Goal: Task Accomplishment & Management: Use online tool/utility

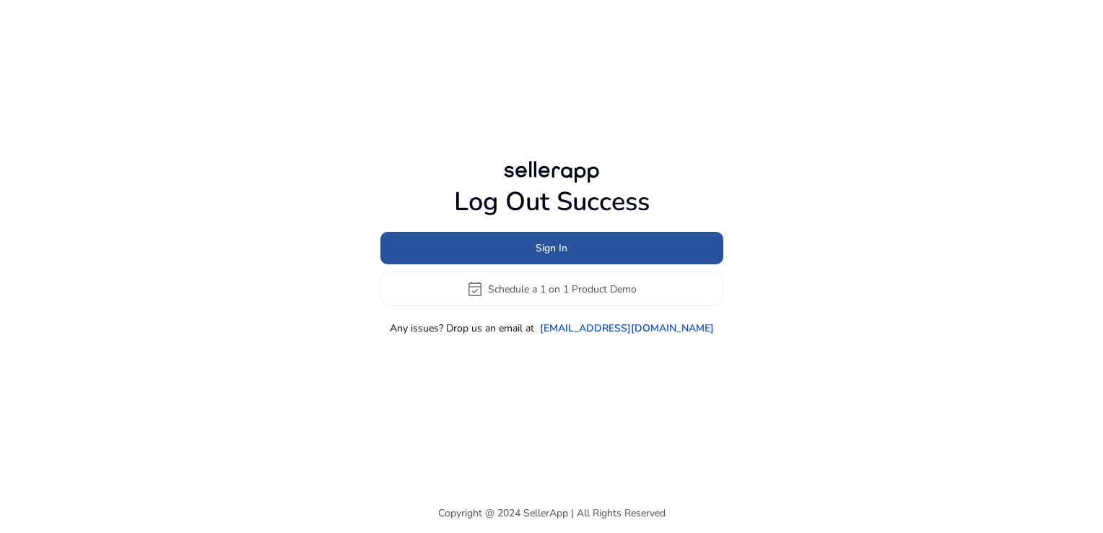
click at [471, 236] on span at bounding box center [552, 248] width 343 height 35
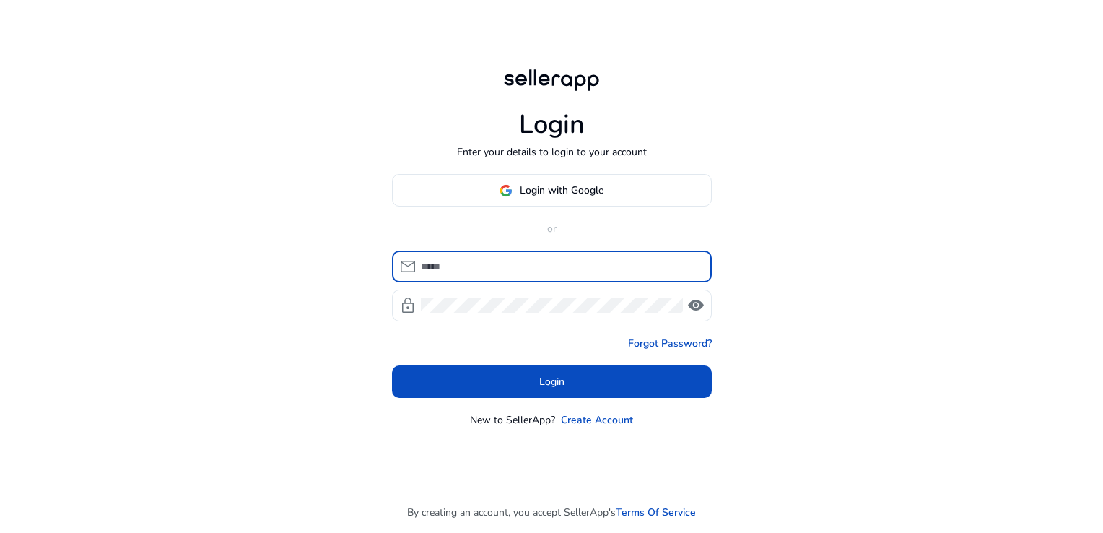
type input "**********"
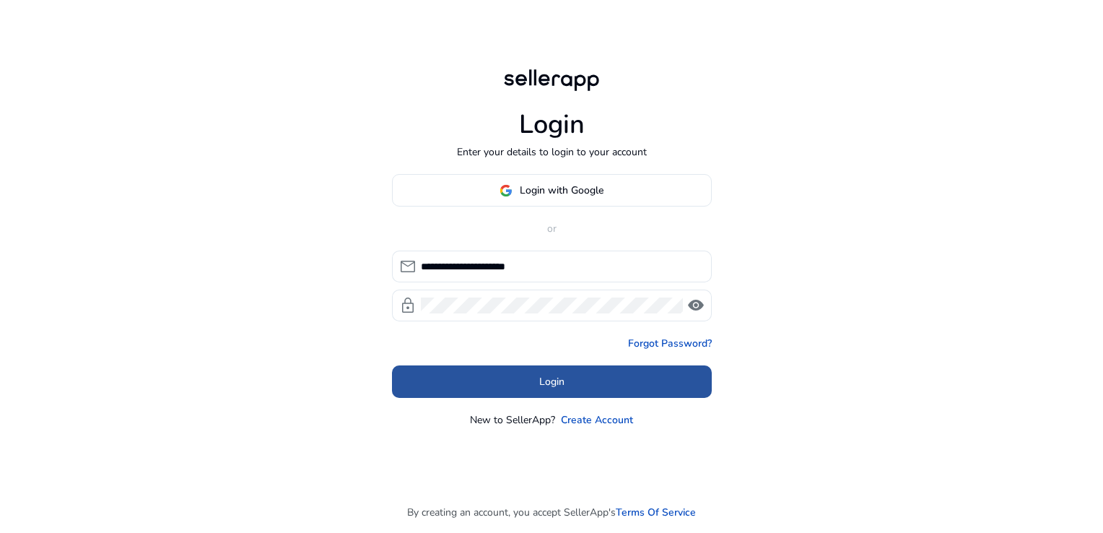
click at [525, 388] on span at bounding box center [552, 382] width 320 height 35
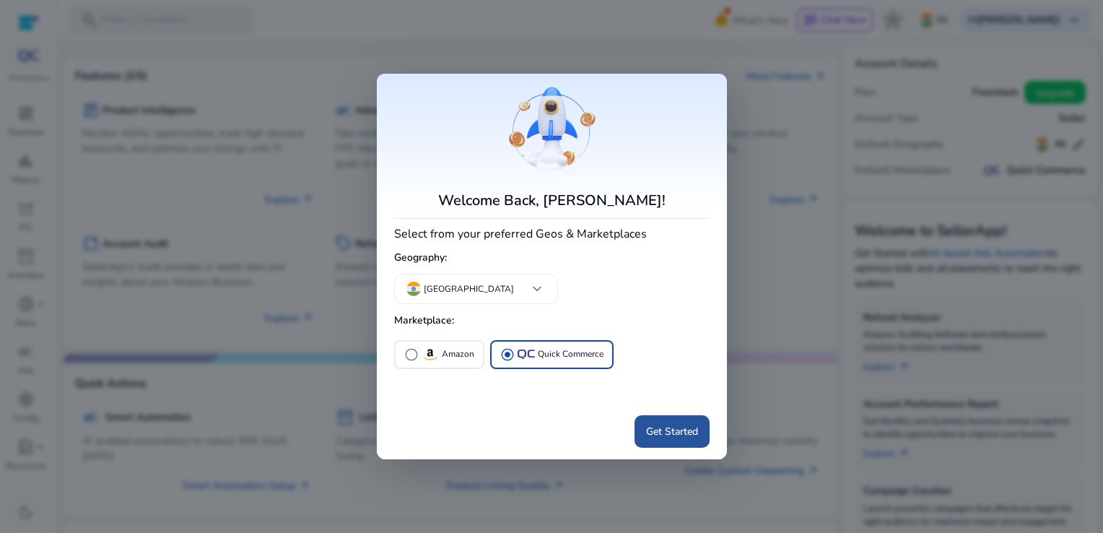
click at [661, 440] on span at bounding box center [672, 431] width 75 height 35
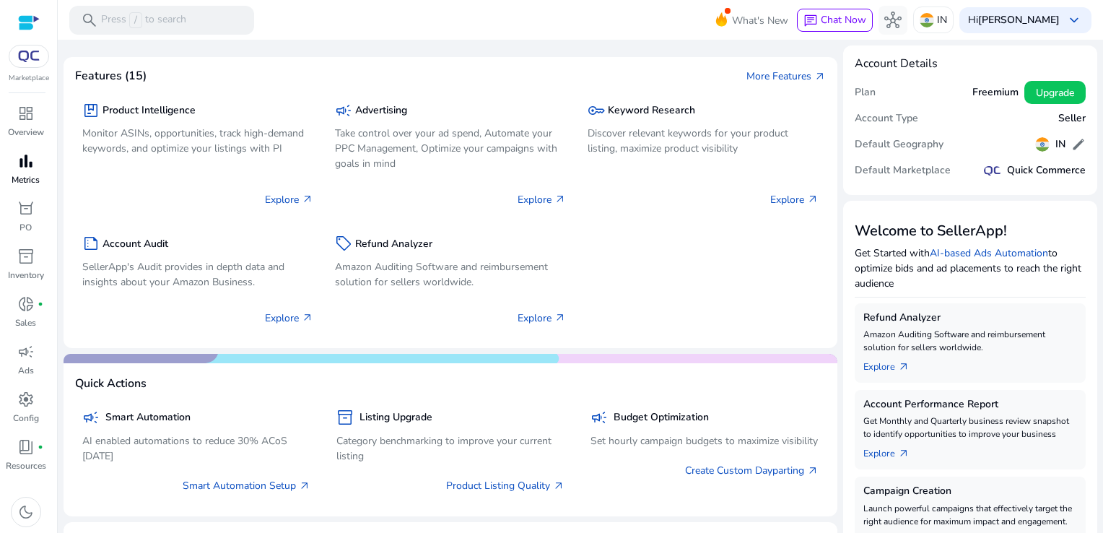
click at [29, 173] on p "Metrics" at bounding box center [26, 179] width 28 height 13
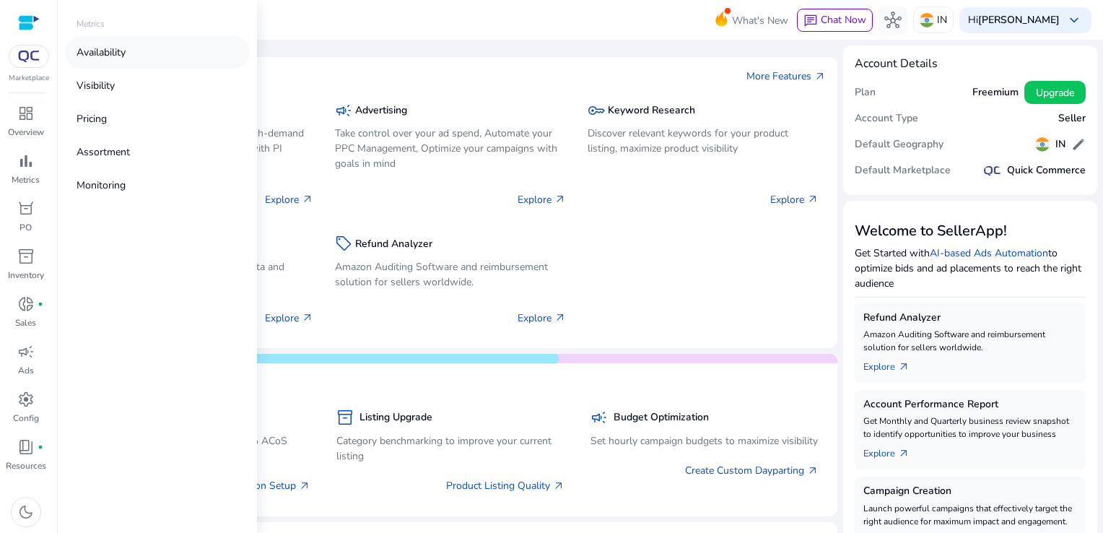
click at [136, 59] on link "Availability" at bounding box center [157, 52] width 185 height 32
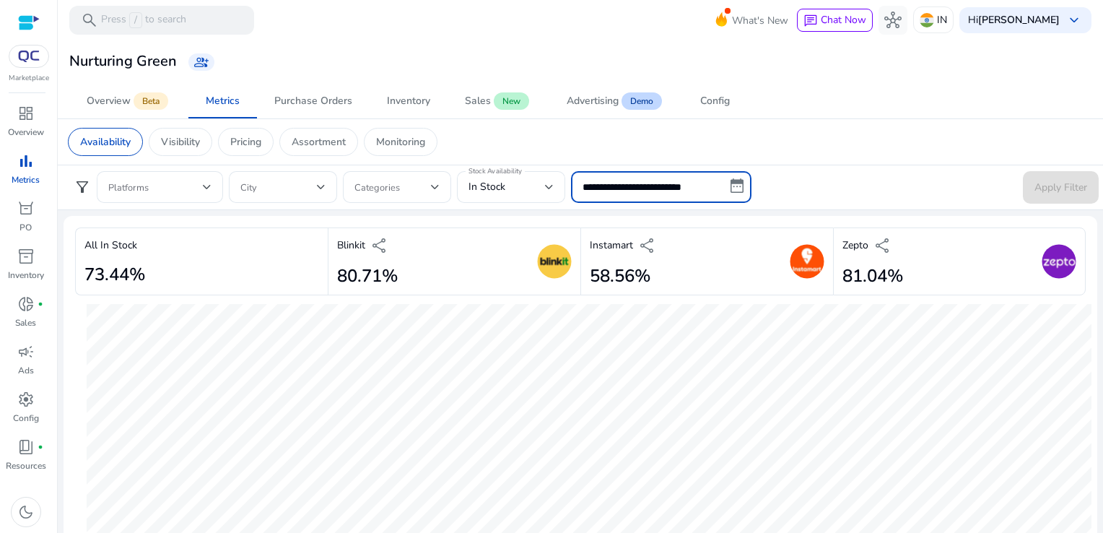
click at [599, 178] on input "**********" at bounding box center [661, 187] width 181 height 32
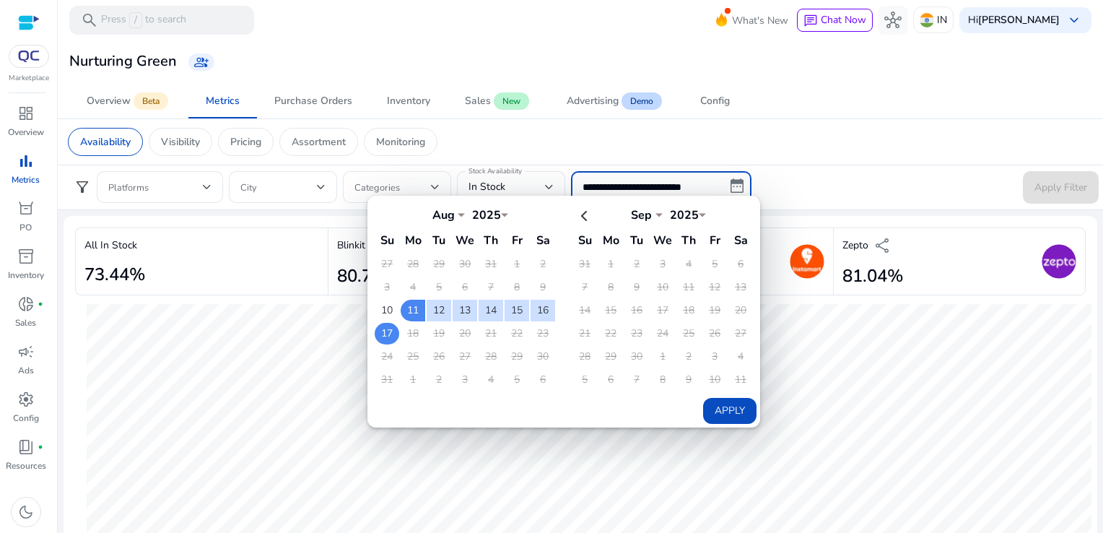
click at [396, 324] on td "17" at bounding box center [387, 334] width 25 height 22
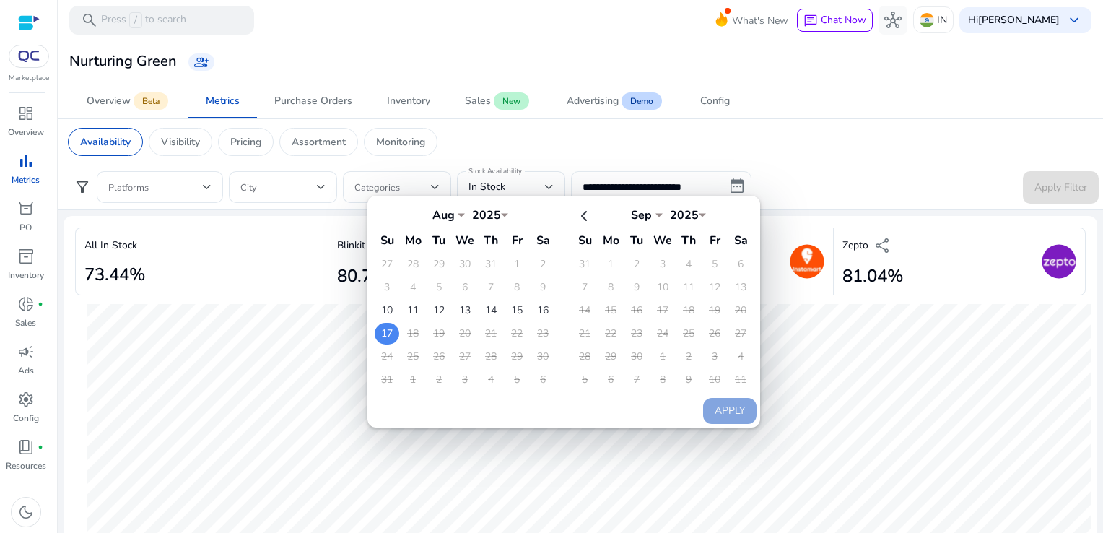
click at [396, 324] on td "17" at bounding box center [387, 334] width 25 height 22
click at [711, 412] on button "Apply" at bounding box center [729, 411] width 53 height 26
type input "**********"
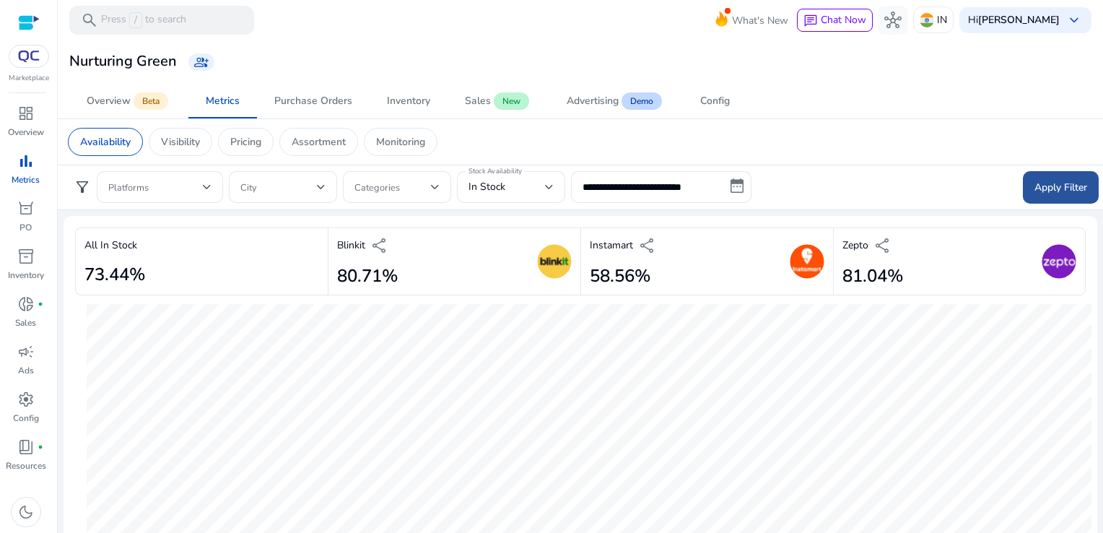
click at [1061, 198] on span at bounding box center [1061, 187] width 76 height 35
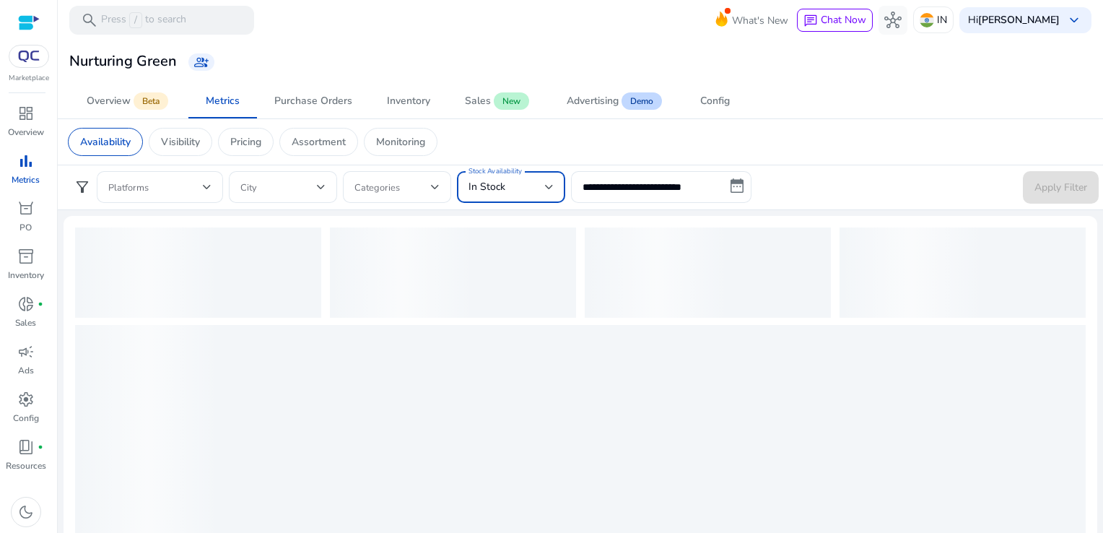
click at [547, 186] on div at bounding box center [549, 187] width 9 height 6
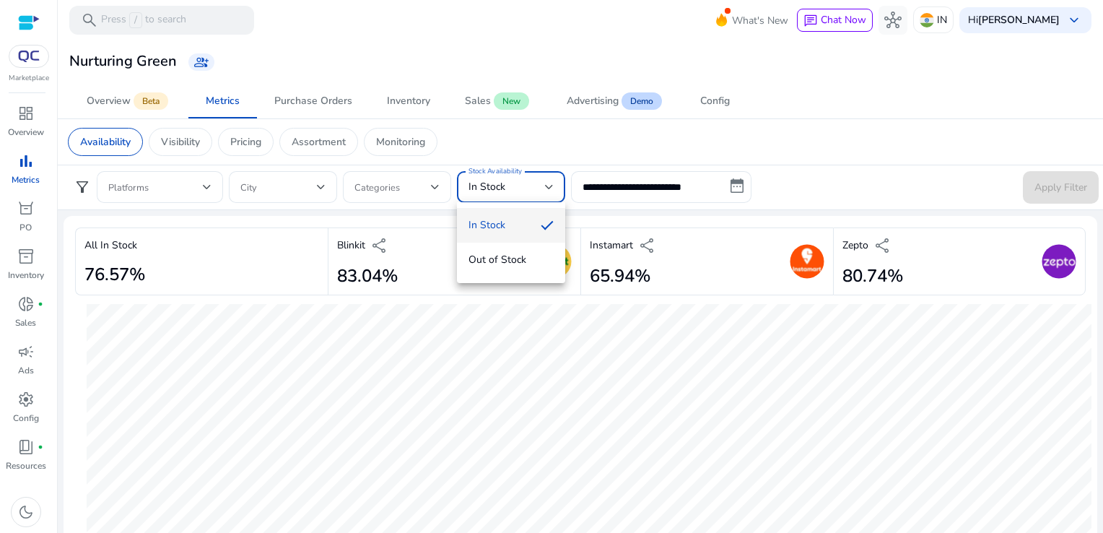
click at [780, 188] on div at bounding box center [551, 266] width 1103 height 533
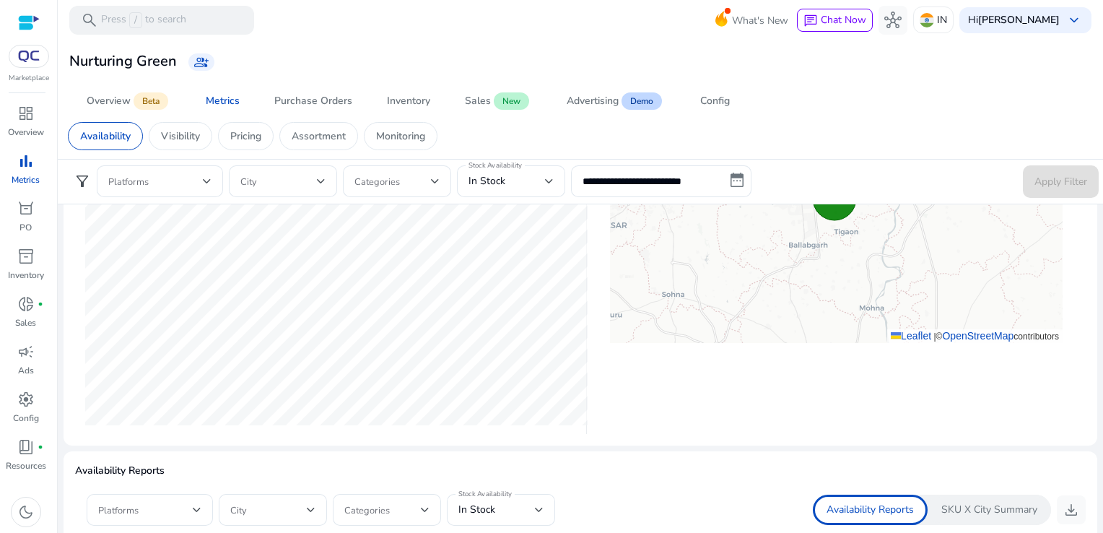
scroll to position [653, 0]
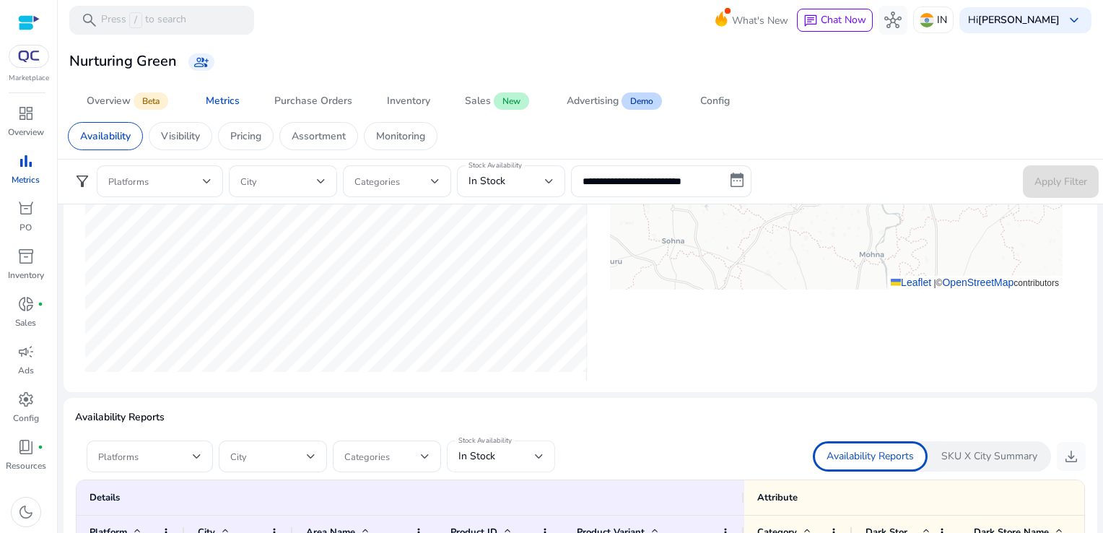
click at [497, 467] on div "In Stock" at bounding box center [501, 456] width 85 height 32
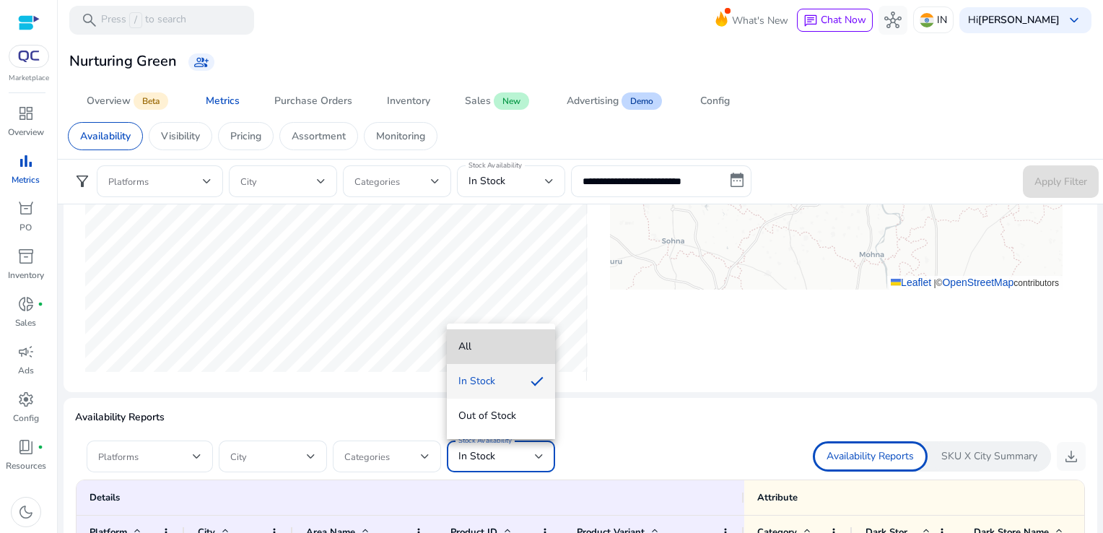
click at [482, 354] on span "All" at bounding box center [501, 347] width 85 height 16
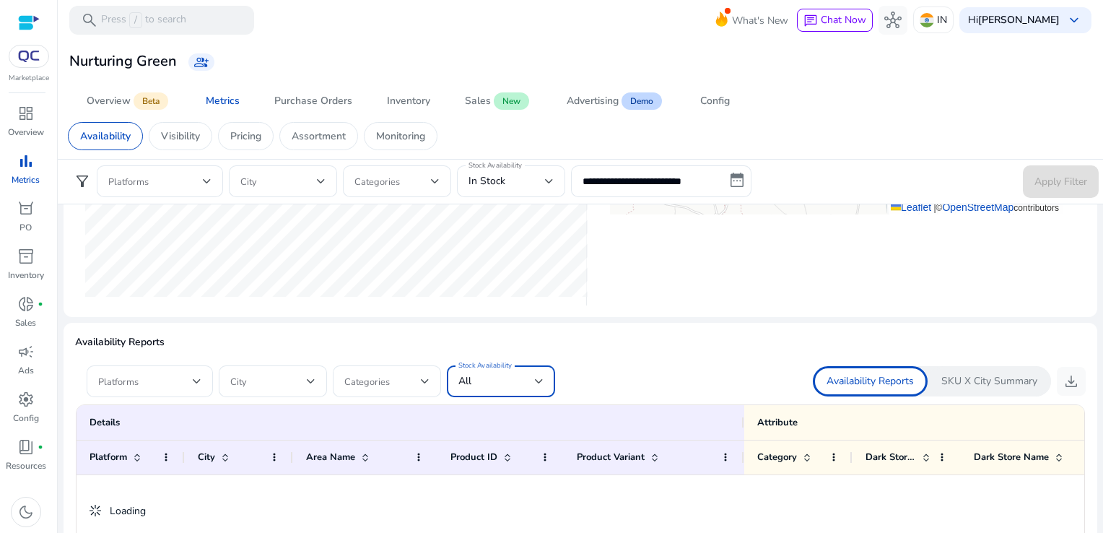
scroll to position [728, 0]
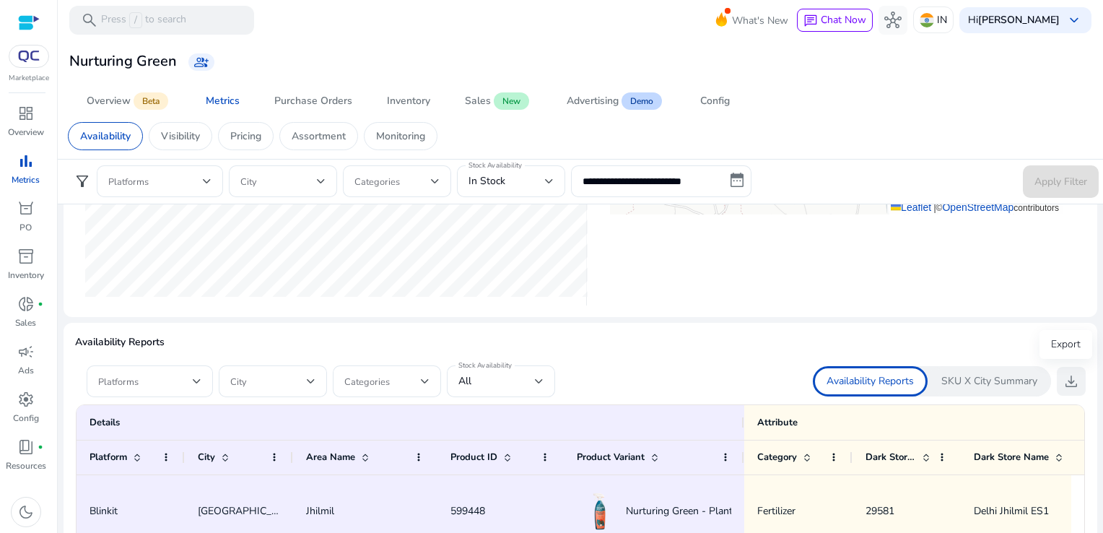
click at [1073, 375] on span "download" at bounding box center [1071, 381] width 17 height 17
